Goal: Task Accomplishment & Management: Manage account settings

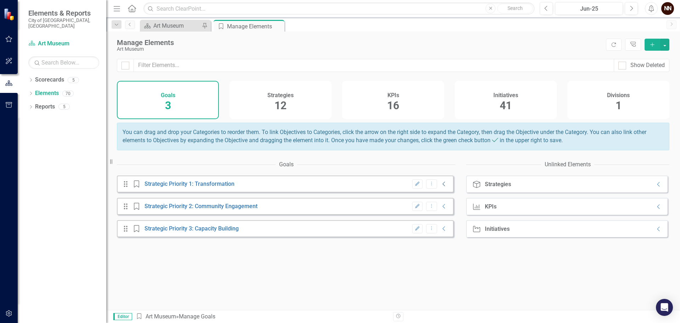
click at [441, 187] on icon "Collapse" at bounding box center [444, 184] width 7 height 6
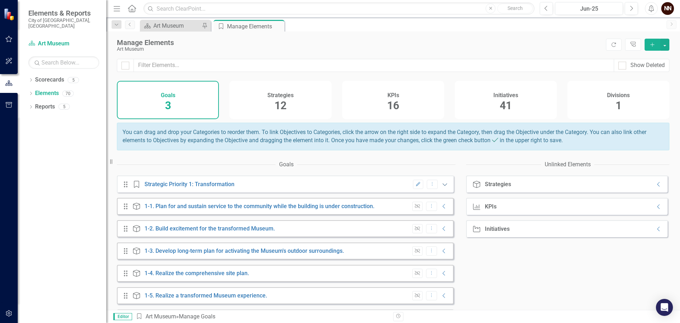
click at [442, 187] on icon "Expanded" at bounding box center [445, 184] width 7 height 6
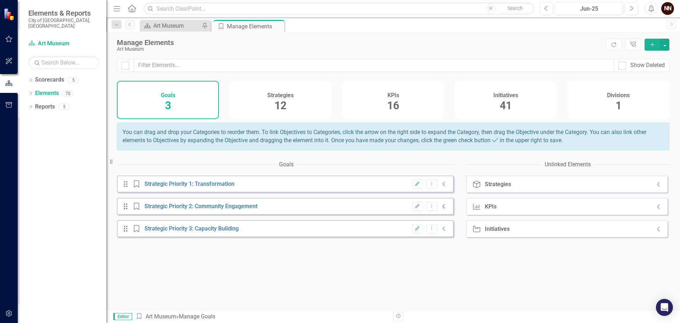
click at [441, 209] on icon "Collapse" at bounding box center [444, 206] width 7 height 6
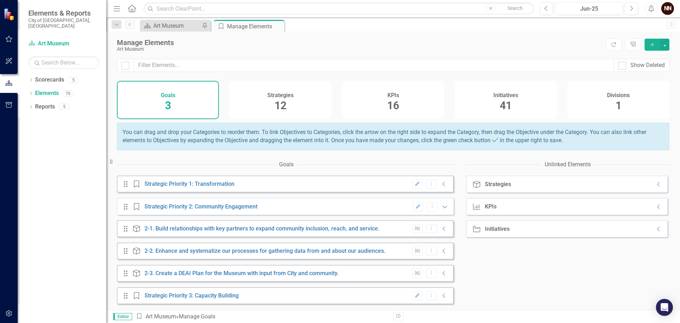
click at [442, 209] on icon "Expanded" at bounding box center [445, 207] width 7 height 6
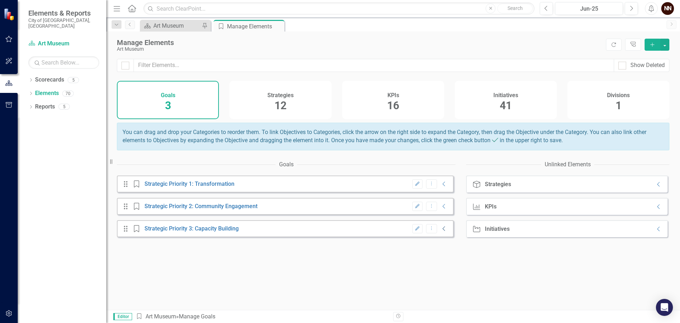
click at [441, 231] on icon "Collapse" at bounding box center [444, 229] width 7 height 6
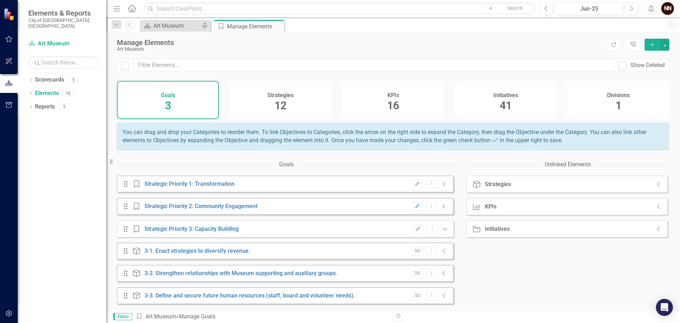
scroll to position [5, 0]
click at [441, 296] on icon "Collapse" at bounding box center [444, 296] width 7 height 6
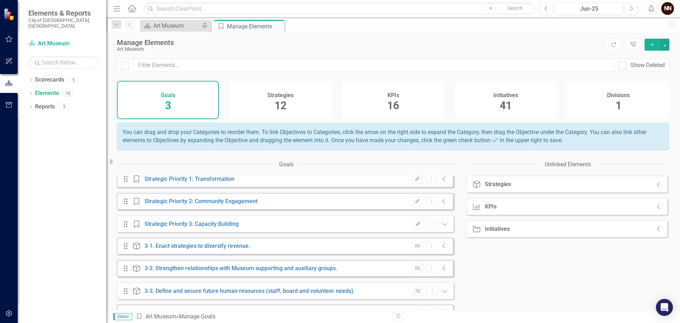
scroll to position [72, 0]
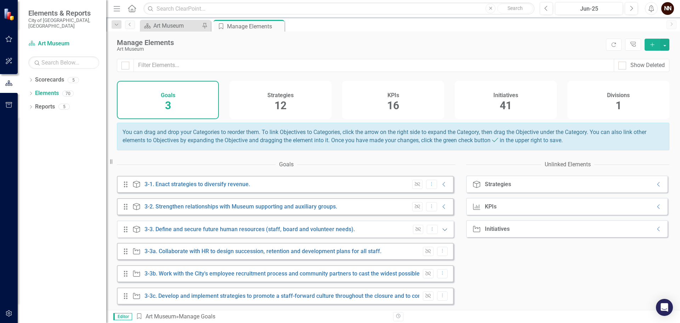
click at [442, 231] on icon "Expanded" at bounding box center [445, 229] width 7 height 6
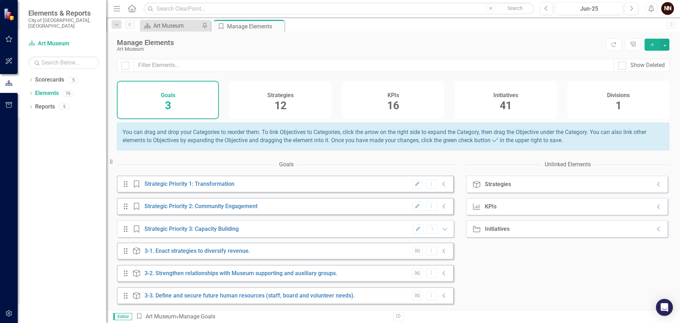
scroll to position [0, 0]
click at [441, 209] on icon "Collapse" at bounding box center [444, 206] width 7 height 6
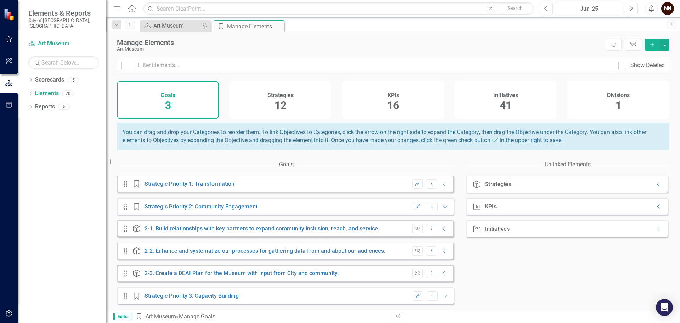
click at [439, 186] on div "Edit Dropdown Menu Collapse" at bounding box center [428, 184] width 39 height 10
click at [443, 186] on icon at bounding box center [444, 184] width 2 height 5
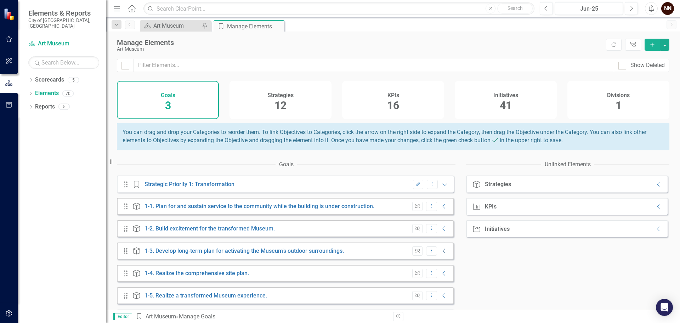
click at [443, 253] on icon at bounding box center [444, 251] width 2 height 5
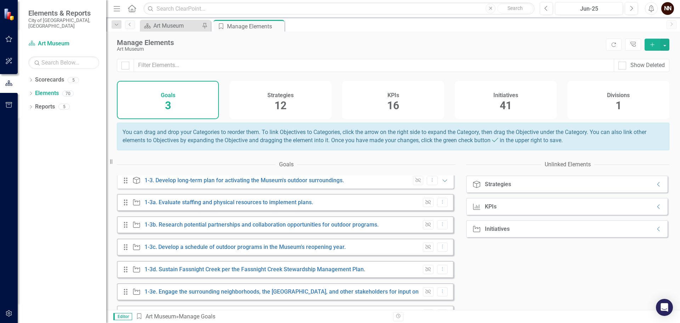
scroll to position [35, 0]
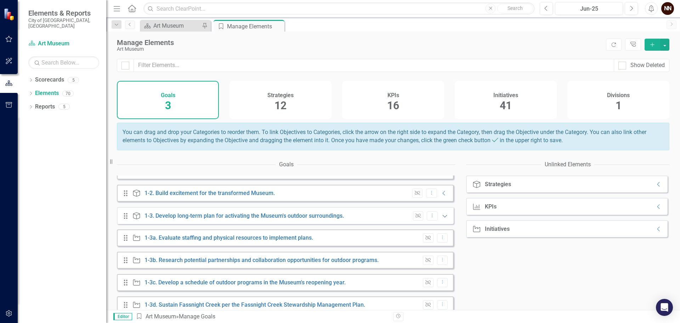
click at [442, 219] on icon "Expanded" at bounding box center [445, 216] width 7 height 6
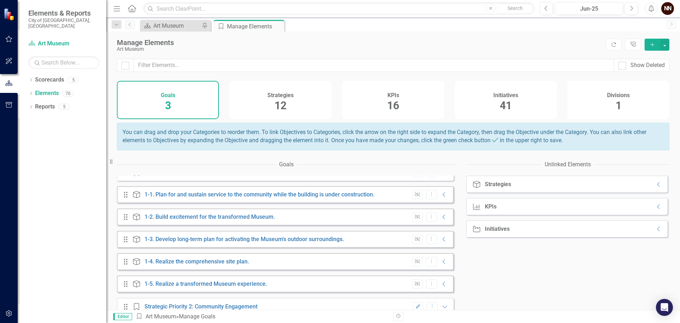
scroll to position [11, 0]
click at [441, 288] on icon "Collapse" at bounding box center [444, 285] width 7 height 6
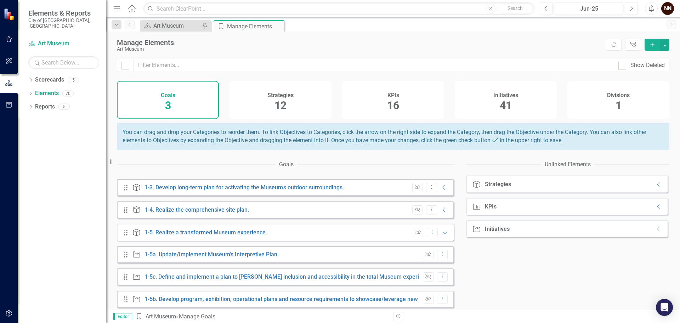
scroll to position [82, 0]
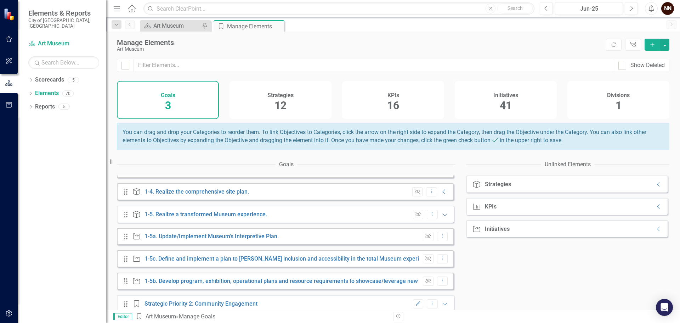
click at [442, 217] on icon "Expanded" at bounding box center [445, 215] width 7 height 6
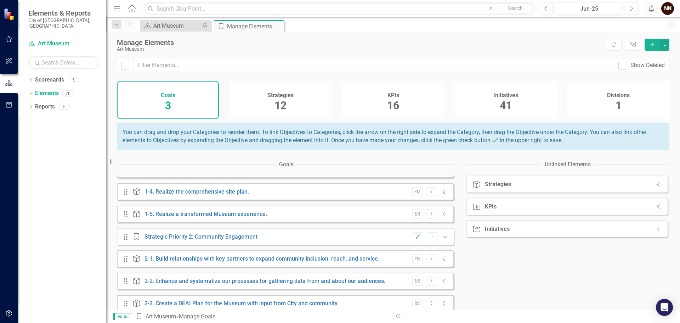
click at [442, 195] on icon "Collapse" at bounding box center [444, 192] width 7 height 6
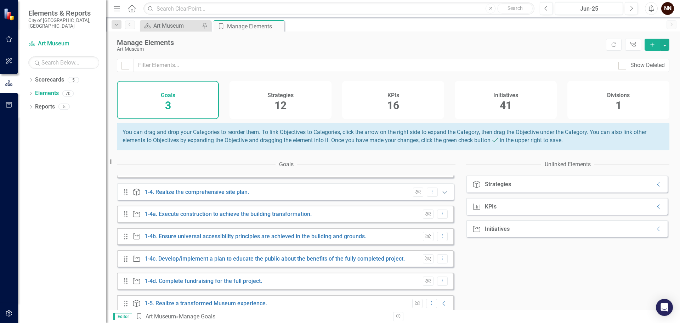
click at [442, 195] on icon "Expanded" at bounding box center [445, 192] width 7 height 6
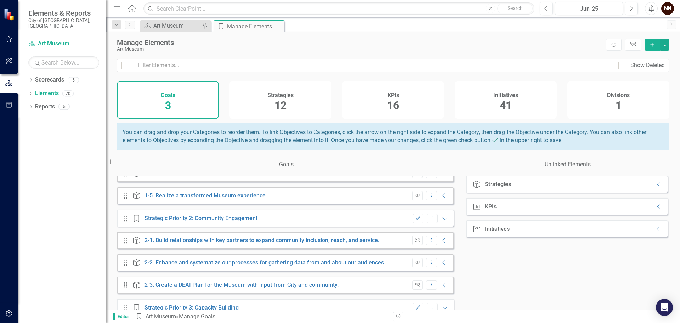
scroll to position [117, 0]
